Goal: Information Seeking & Learning: Learn about a topic

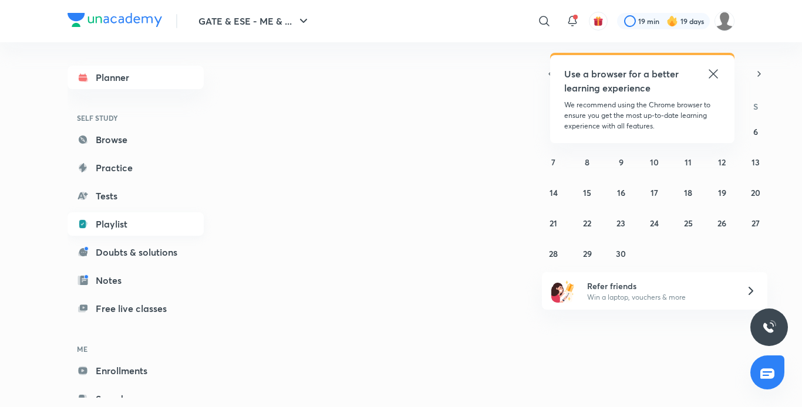
drag, startPoint x: 0, startPoint y: 0, endPoint x: 103, endPoint y: 215, distance: 238.7
click at [103, 215] on link "Playlist" at bounding box center [136, 224] width 136 height 23
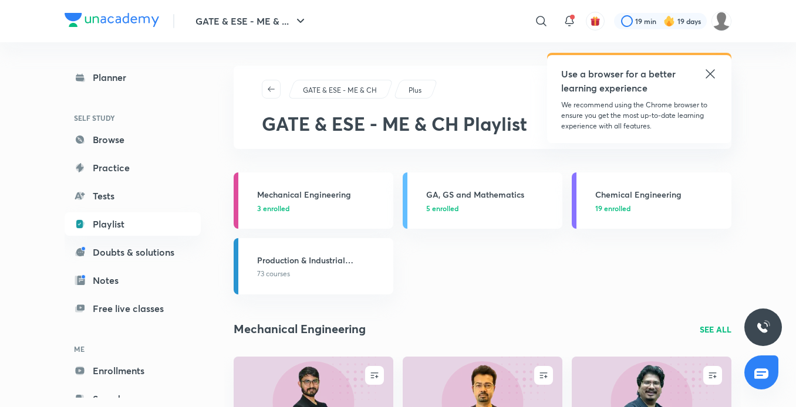
click at [710, 79] on icon at bounding box center [710, 74] width 14 height 14
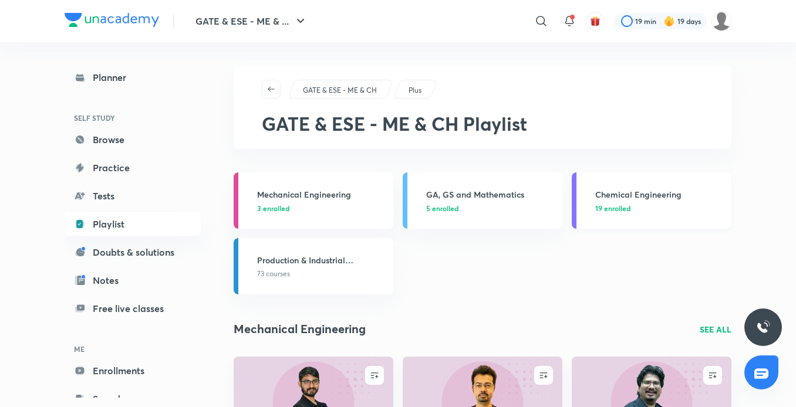
click at [633, 209] on p "19 enrolled" at bounding box center [659, 208] width 129 height 11
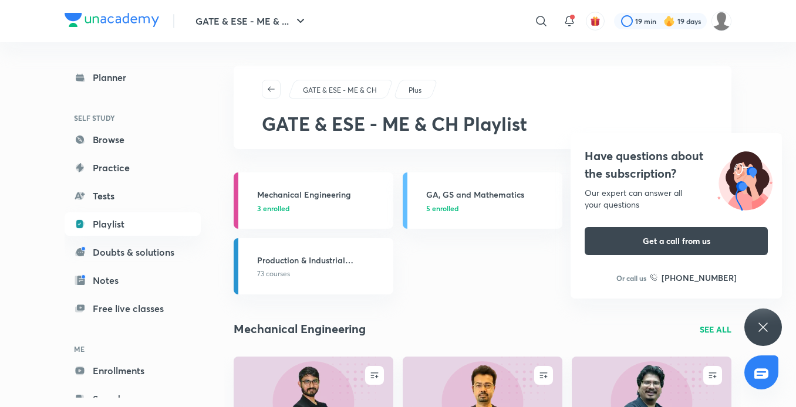
click at [770, 318] on div "Have questions about the subscription? Our expert can answer all your questions…" at bounding box center [763, 328] width 38 height 38
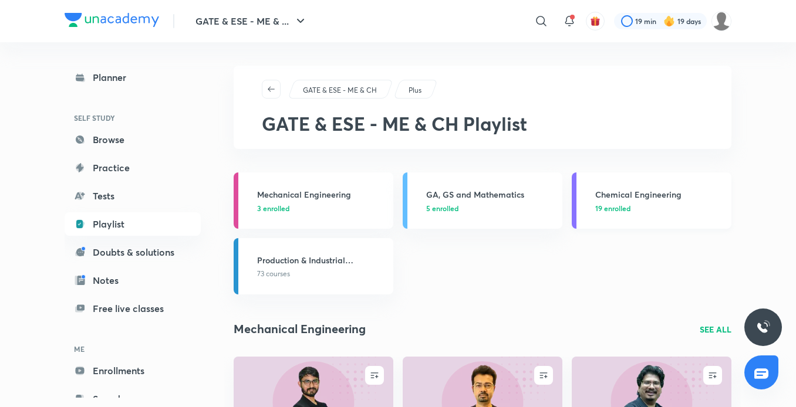
click at [642, 201] on div "Chemical Engineering 19 enrolled" at bounding box center [659, 200] width 129 height 25
click at [641, 197] on h3 "Chemical Engineering" at bounding box center [659, 194] width 129 height 12
click at [489, 197] on h3 "GA, GS and Mathematics" at bounding box center [490, 194] width 129 height 12
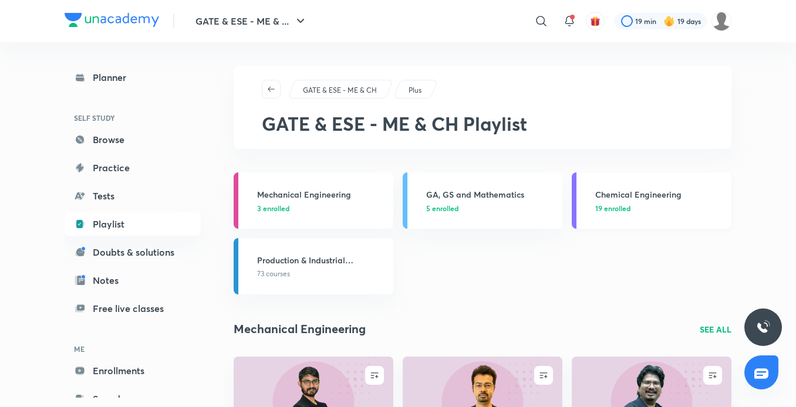
click at [651, 193] on h3 "Chemical Engineering" at bounding box center [659, 194] width 129 height 12
click at [656, 200] on h3 "Chemical Engineering" at bounding box center [659, 194] width 129 height 12
click at [607, 198] on h3 "Chemical Engineering" at bounding box center [659, 194] width 129 height 12
click at [628, 198] on h3 "Chemical Engineering" at bounding box center [659, 194] width 129 height 12
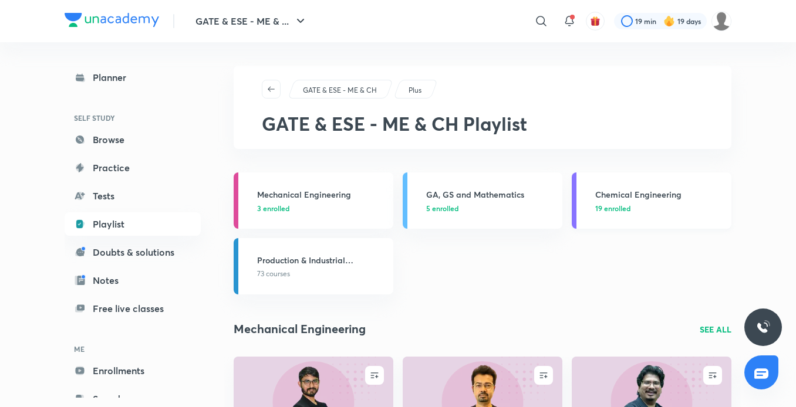
click at [628, 198] on h3 "Chemical Engineering" at bounding box center [659, 194] width 129 height 12
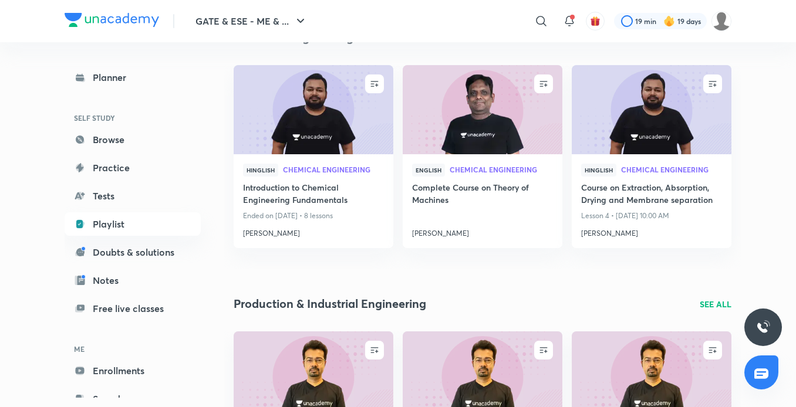
scroll to position [975, 0]
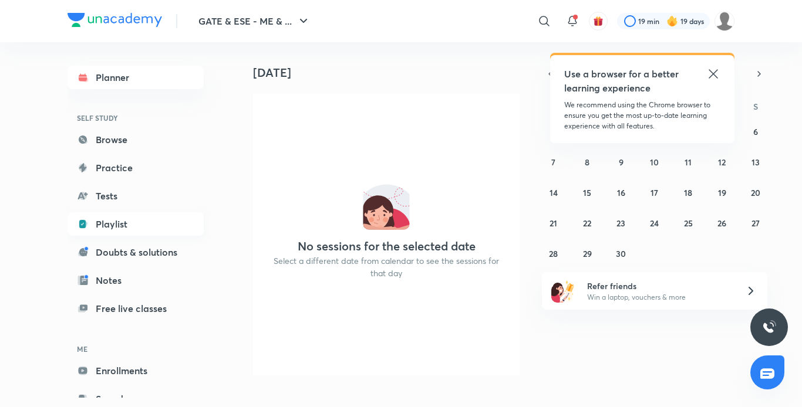
drag, startPoint x: 0, startPoint y: 0, endPoint x: 95, endPoint y: 225, distance: 243.9
click at [95, 225] on link "Playlist" at bounding box center [136, 224] width 136 height 23
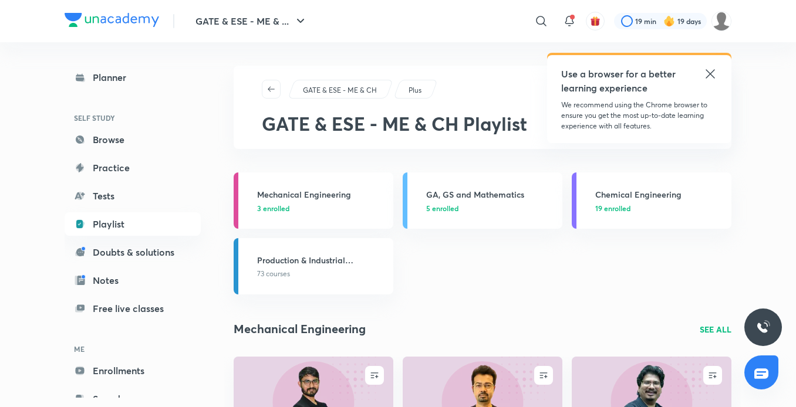
click at [714, 76] on icon at bounding box center [710, 74] width 14 height 14
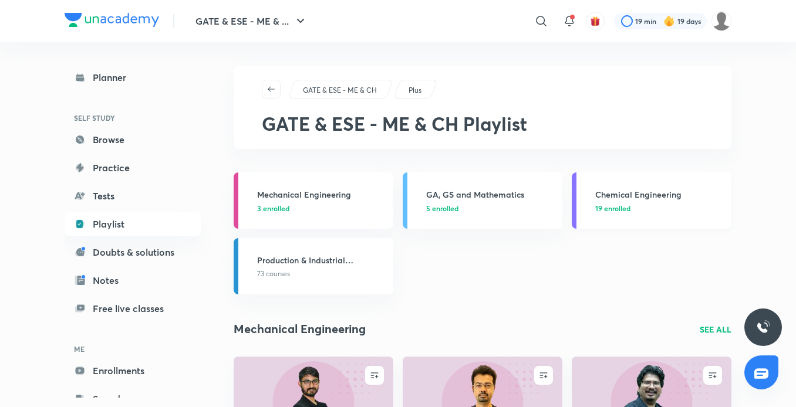
click at [636, 201] on div "Chemical Engineering 19 enrolled" at bounding box center [659, 200] width 129 height 25
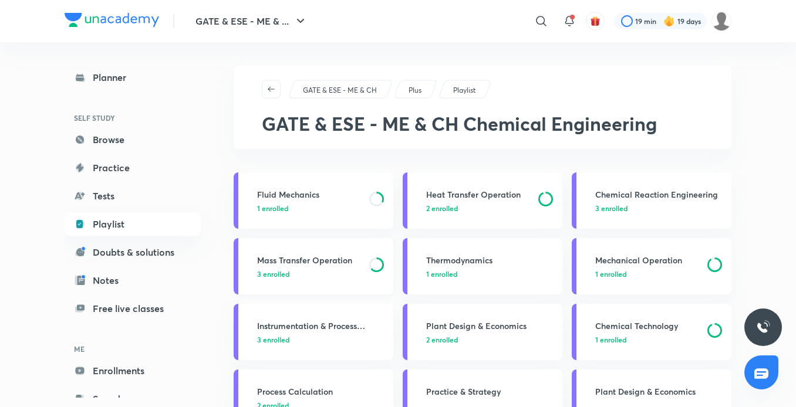
click at [299, 256] on h3 "Mass Transfer Operation" at bounding box center [309, 260] width 105 height 12
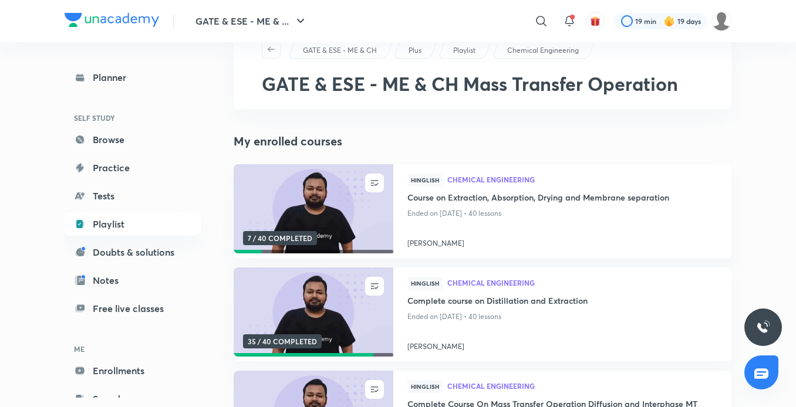
scroll to position [43, 0]
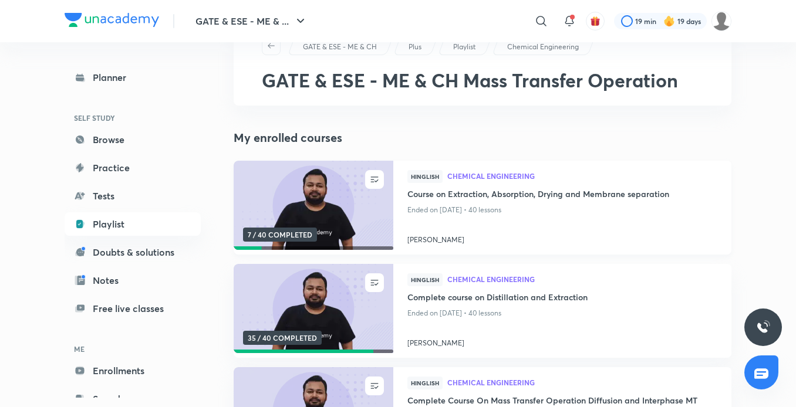
click at [303, 208] on img at bounding box center [313, 205] width 163 height 91
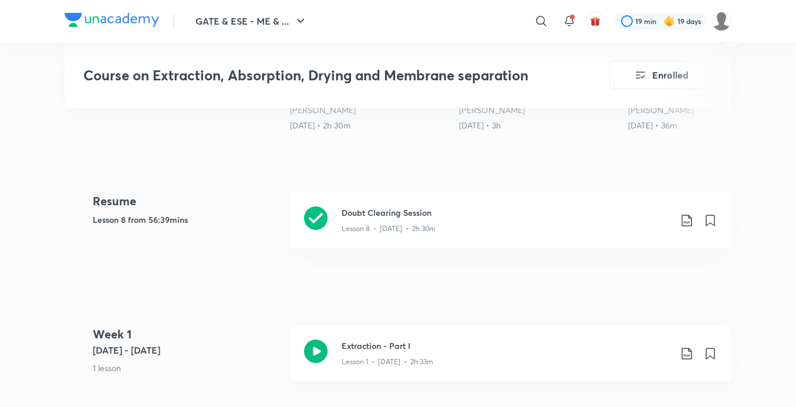
scroll to position [507, 0]
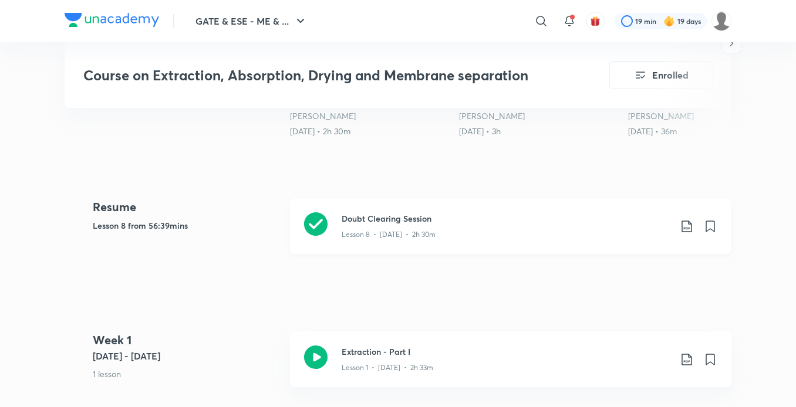
click at [383, 227] on div "Lesson 8 • [DATE] • 2h 30m" at bounding box center [506, 232] width 329 height 15
